Goal: Task Accomplishment & Management: Complete application form

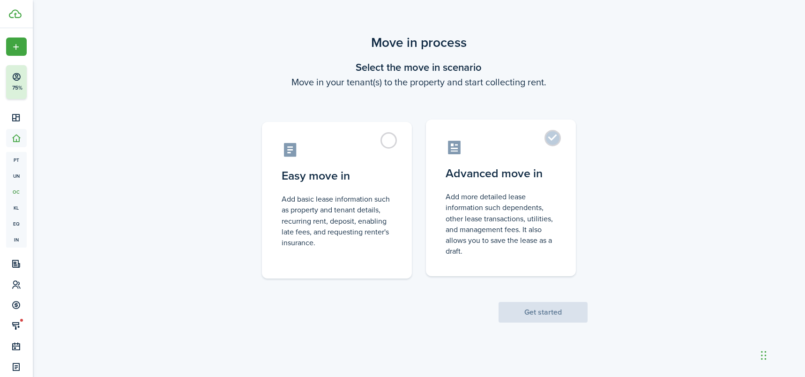
click at [498, 171] on control-radio-card-title "Advanced move in" at bounding box center [500, 173] width 111 height 17
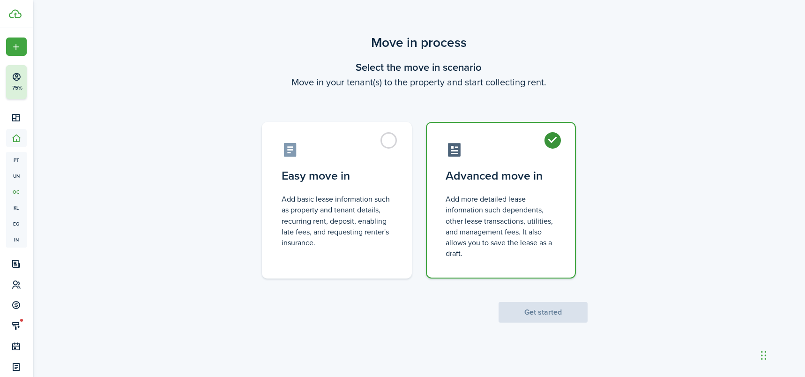
radio input "true"
click at [549, 311] on button "Get started" at bounding box center [542, 312] width 89 height 21
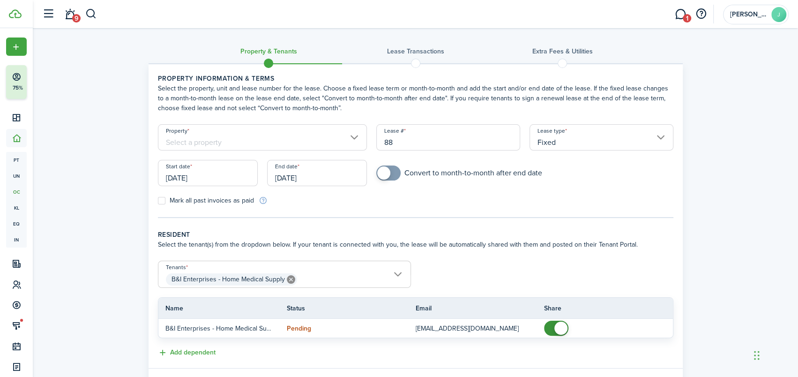
click at [179, 139] on input "Property" at bounding box center [262, 137] width 209 height 26
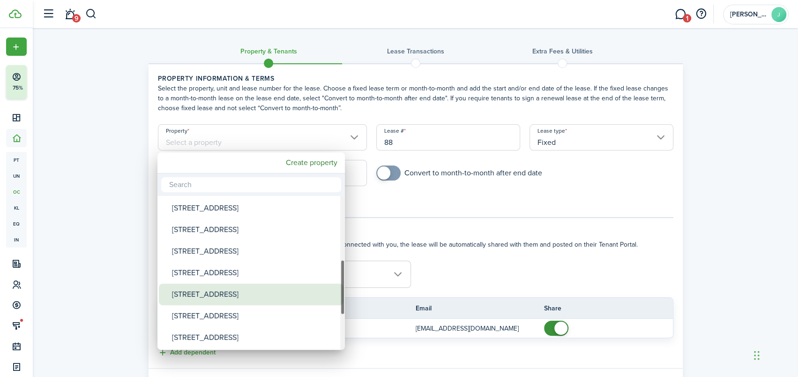
click at [214, 290] on div "[STREET_ADDRESS]" at bounding box center [255, 294] width 166 height 22
type input "[STREET_ADDRESS]"
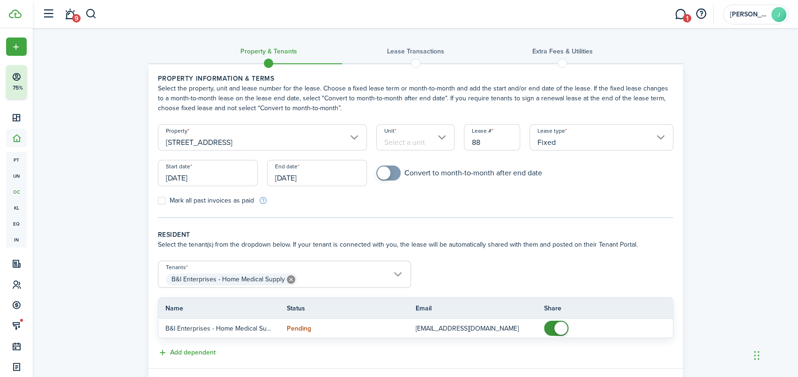
click at [442, 136] on input "Unit" at bounding box center [415, 137] width 78 height 26
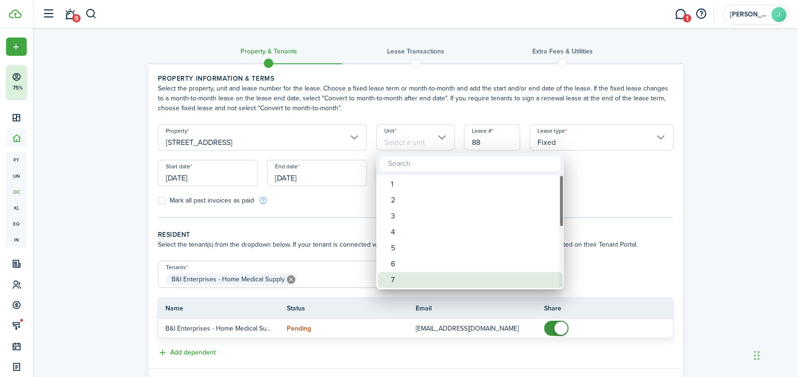
click at [393, 275] on div "7" at bounding box center [474, 280] width 166 height 16
type input "7"
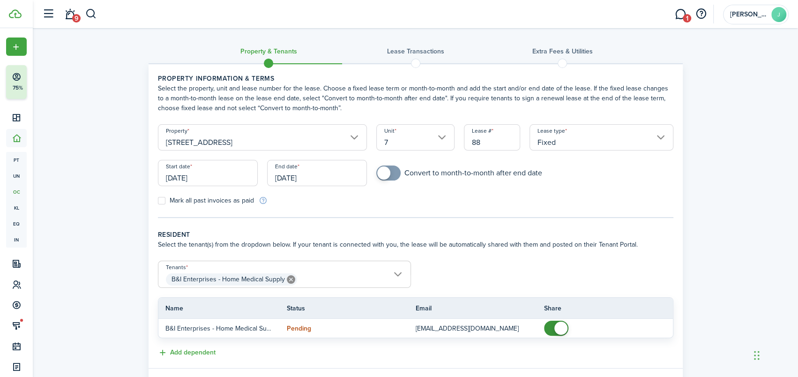
click at [237, 176] on input "[DATE]" at bounding box center [208, 173] width 100 height 26
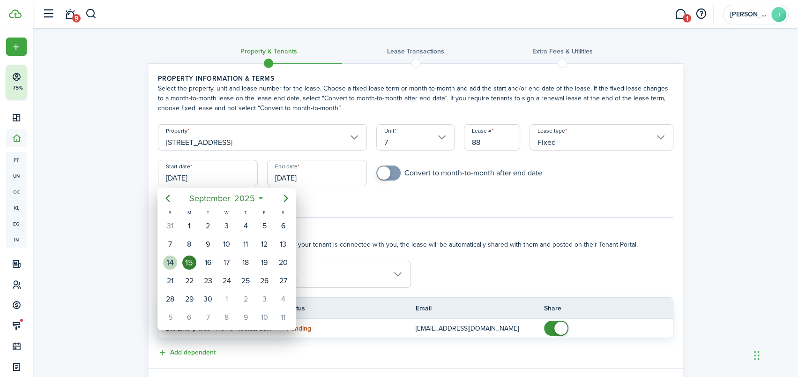
drag, startPoint x: 169, startPoint y: 264, endPoint x: 171, endPoint y: 257, distance: 7.0
click at [169, 263] on div "14" at bounding box center [170, 262] width 14 height 14
type input "[DATE]"
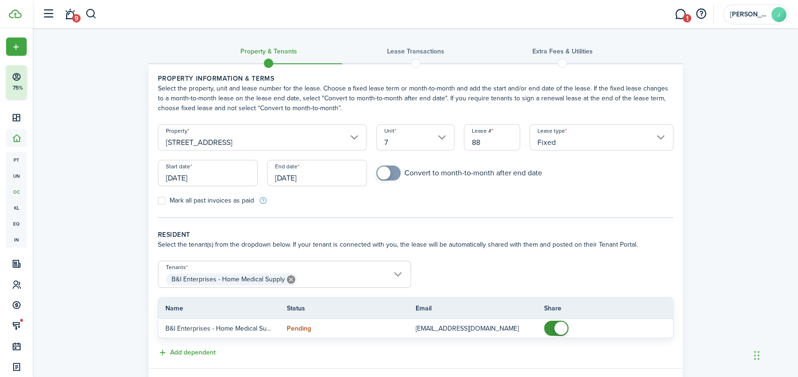
click at [346, 175] on input "[DATE]" at bounding box center [317, 173] width 100 height 26
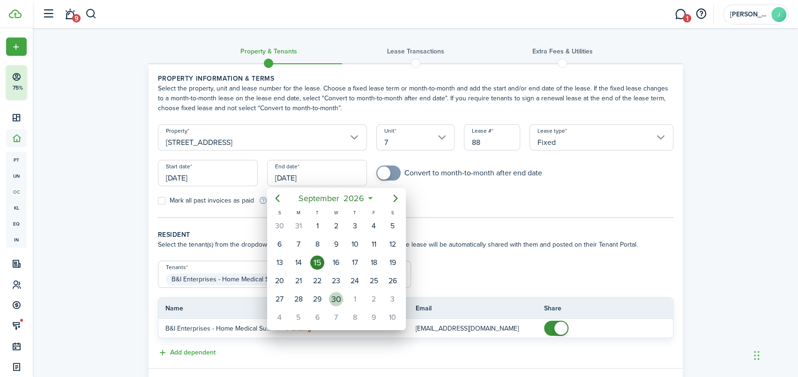
click at [340, 292] on div "30" at bounding box center [336, 299] width 14 height 14
type input "[DATE]"
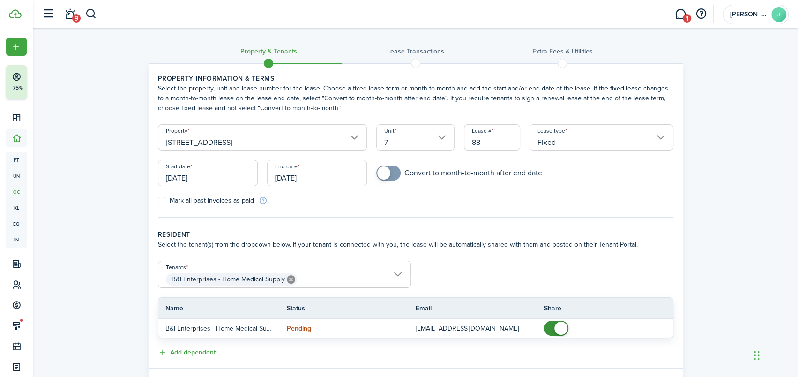
click at [289, 280] on icon at bounding box center [291, 279] width 8 height 8
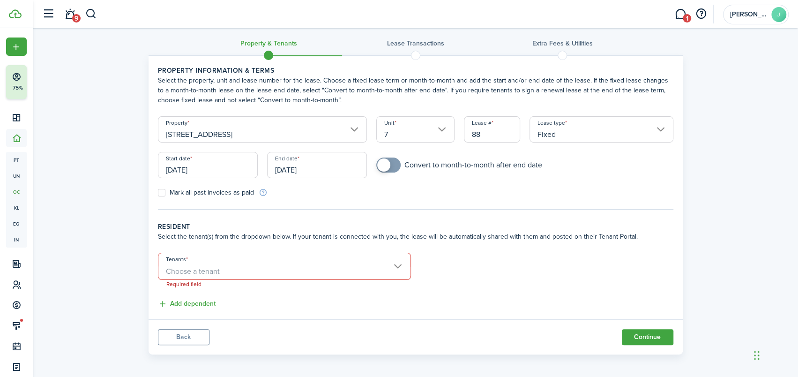
scroll to position [10, 0]
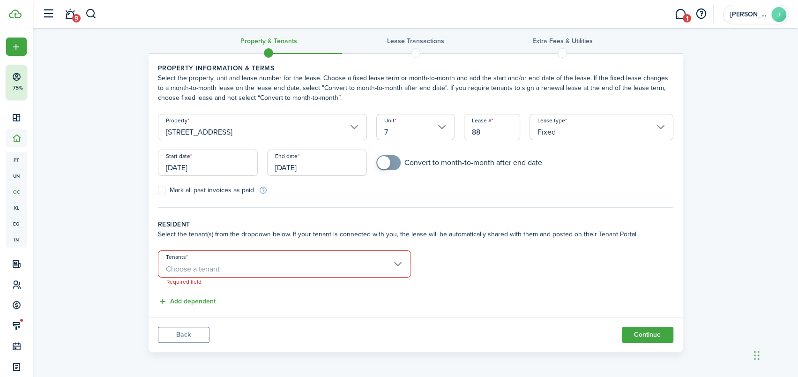
click at [400, 259] on input "Tenants" at bounding box center [284, 256] width 252 height 11
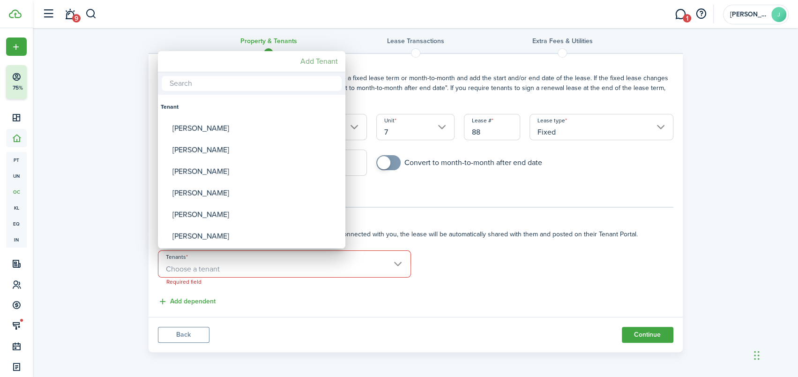
click at [321, 61] on mbsc-button "Add Tenant" at bounding box center [318, 61] width 45 height 17
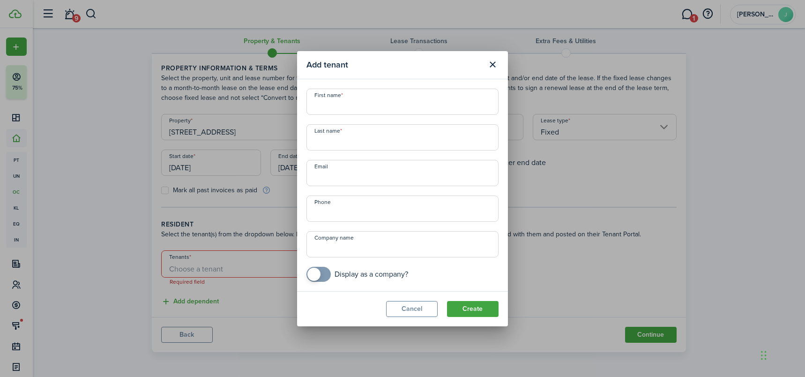
click at [328, 108] on input "First name" at bounding box center [402, 102] width 192 height 26
type input "[PERSON_NAME]"
type input "+1"
click at [314, 210] on input "+1" at bounding box center [402, 208] width 192 height 26
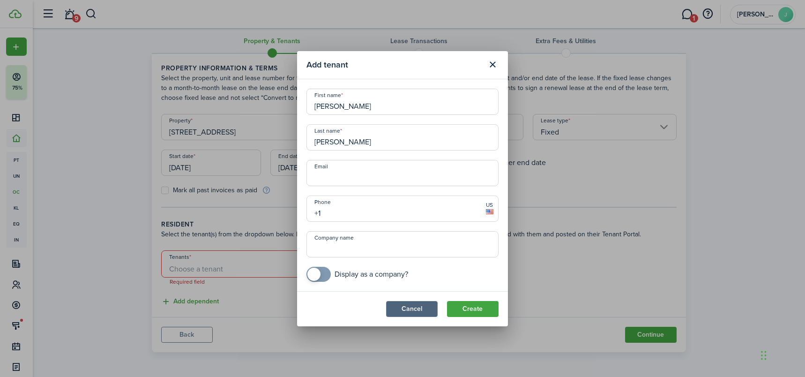
click at [428, 313] on button "Cancel" at bounding box center [412, 309] width 52 height 16
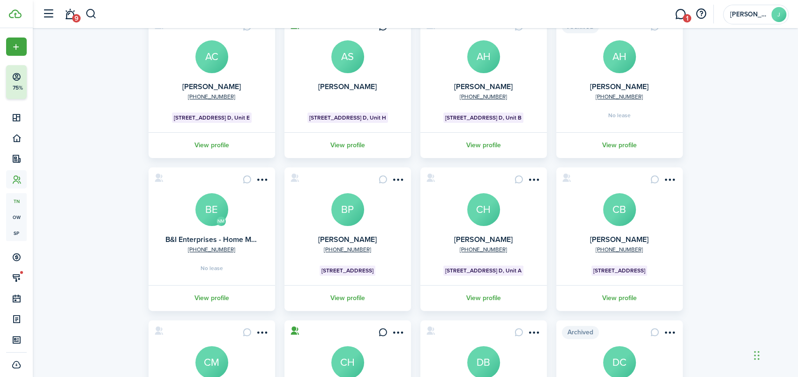
scroll to position [47, 0]
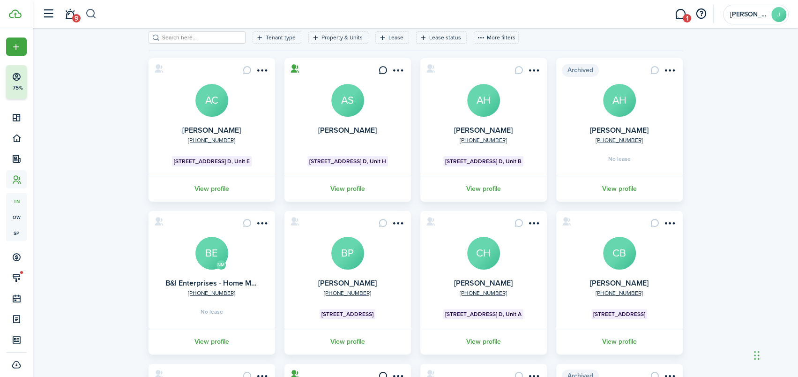
click at [90, 15] on button "button" at bounding box center [91, 14] width 12 height 16
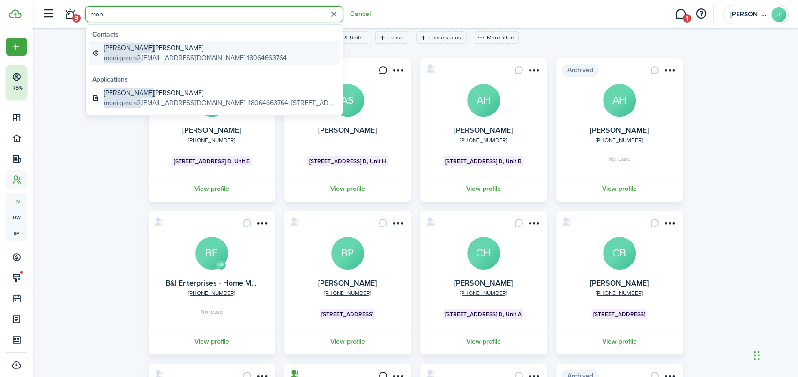
type input "mon"
click at [127, 51] on global-search-item-title "[PERSON_NAME]" at bounding box center [195, 48] width 183 height 10
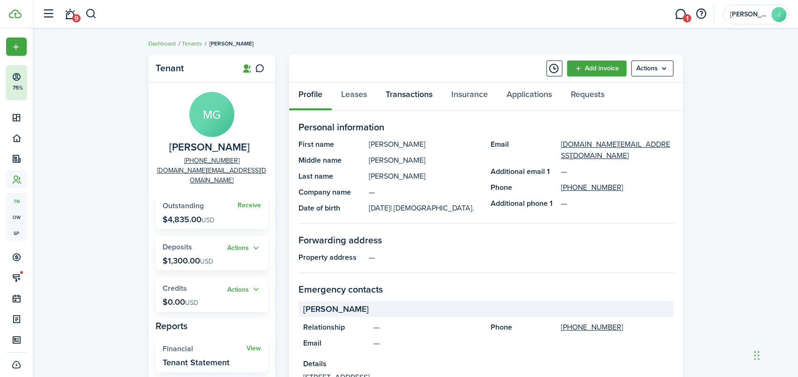
click at [411, 92] on link "Transactions" at bounding box center [409, 96] width 66 height 28
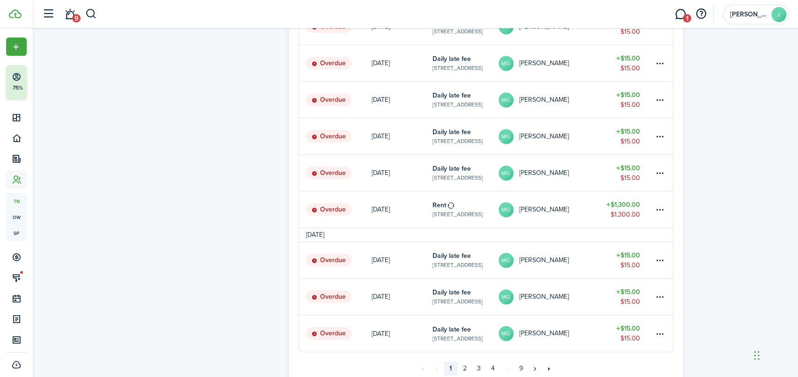
scroll to position [625, 0]
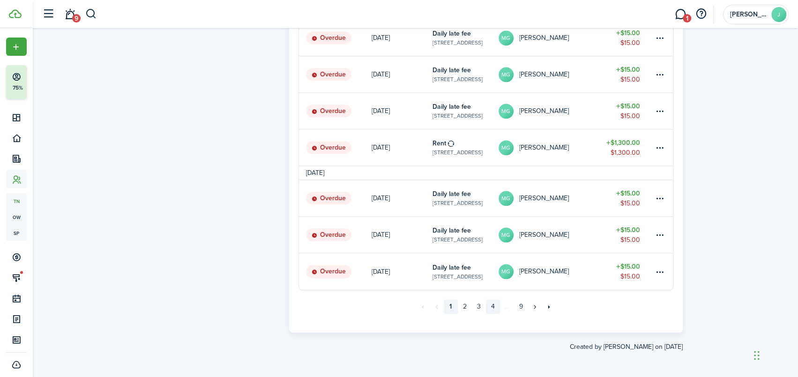
click at [494, 307] on link "4" at bounding box center [493, 306] width 14 height 14
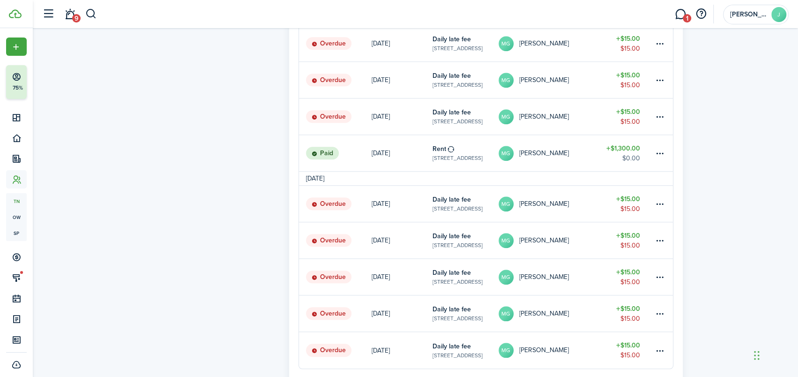
scroll to position [611, 0]
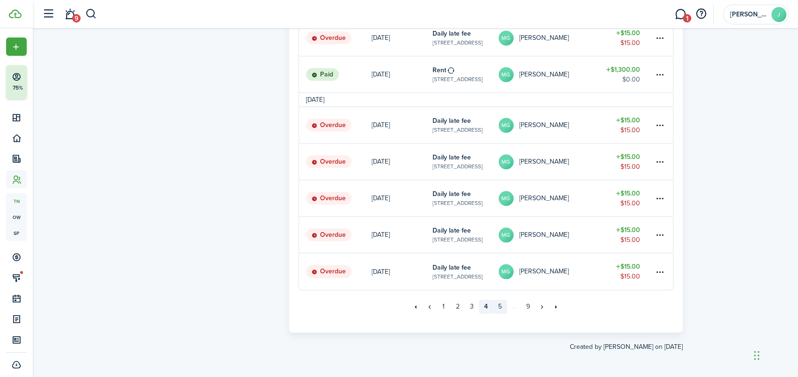
click at [501, 303] on link "5" at bounding box center [500, 306] width 14 height 14
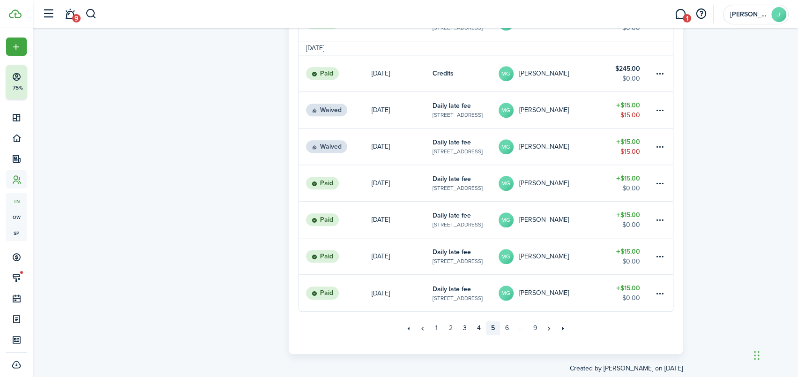
scroll to position [652, 0]
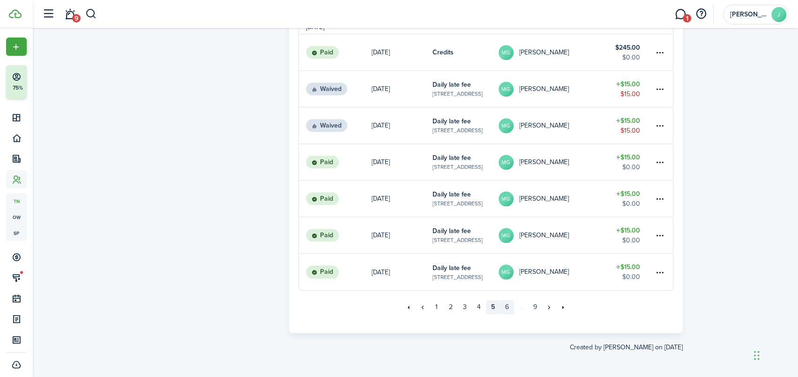
click at [503, 306] on link "6" at bounding box center [507, 307] width 14 height 14
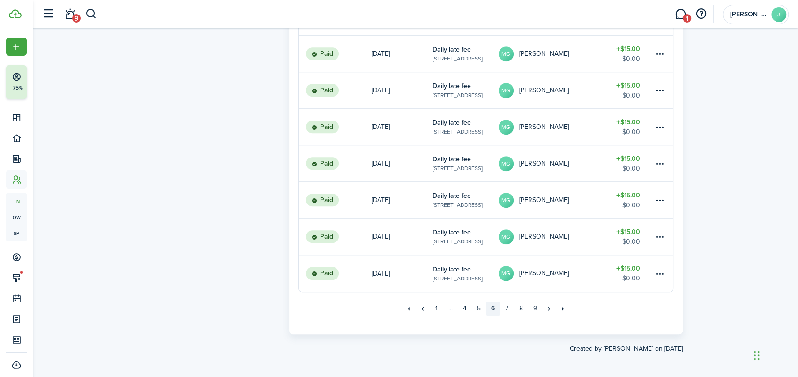
scroll to position [611, 0]
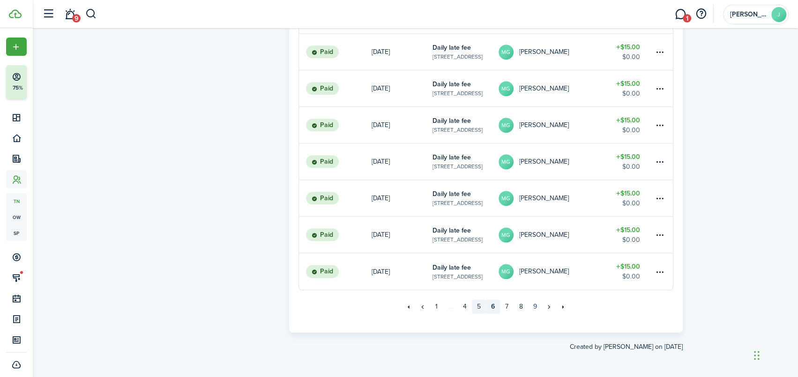
click at [477, 307] on link "5" at bounding box center [479, 306] width 14 height 14
